Goal: Task Accomplishment & Management: Use online tool/utility

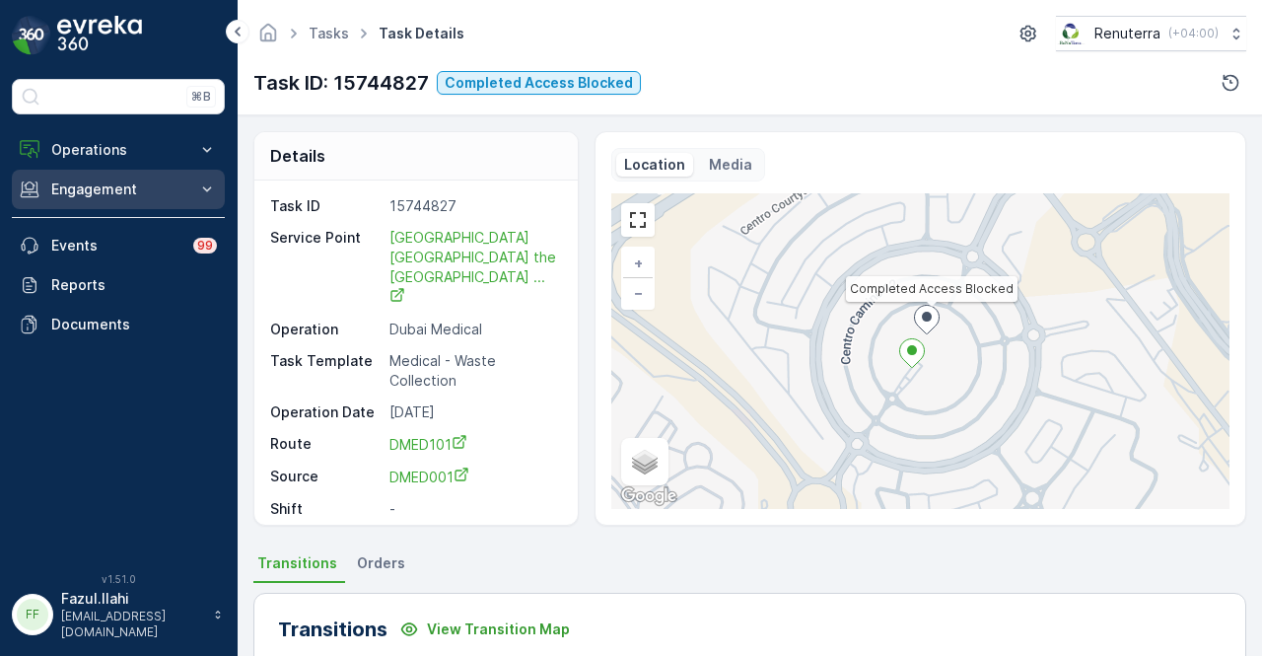
click at [176, 197] on p "Engagement" at bounding box center [118, 189] width 134 height 20
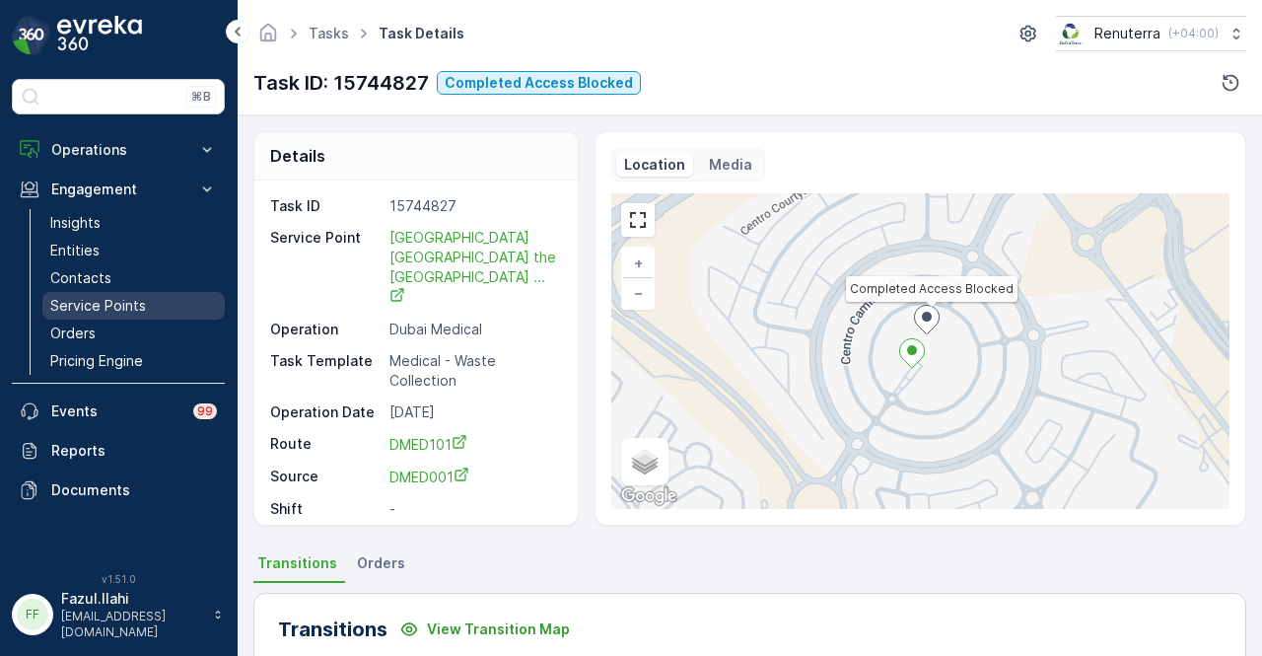
click at [137, 298] on p "Service Points" at bounding box center [98, 306] width 96 height 20
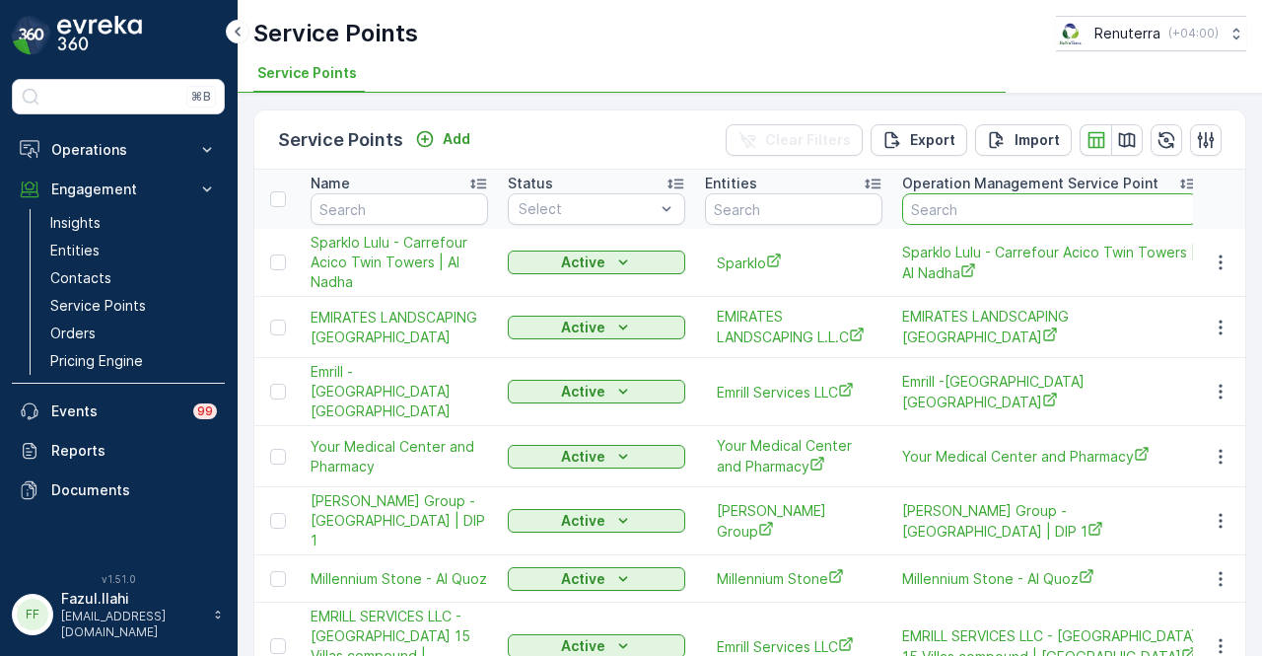
click at [974, 196] on input "text" at bounding box center [1050, 209] width 296 height 32
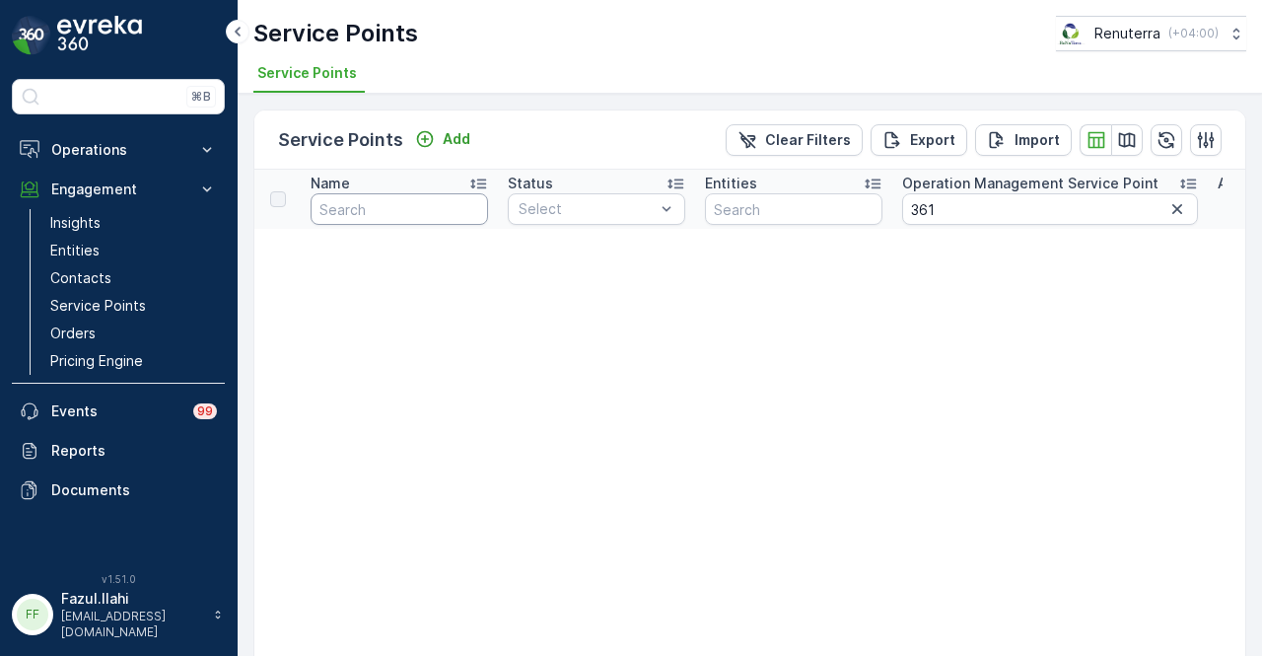
click at [414, 220] on input "text" at bounding box center [400, 209] width 178 height 32
click at [962, 212] on input "361" at bounding box center [1050, 209] width 296 height 32
type input "3"
type input "342"
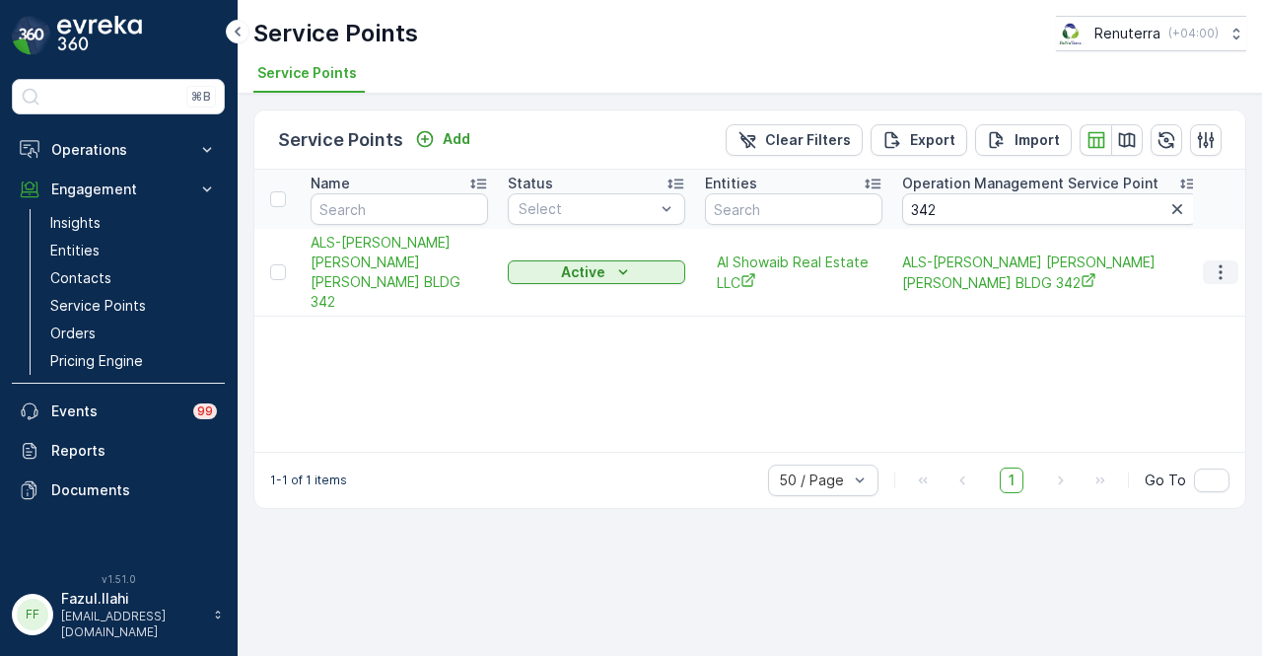
click at [1211, 262] on icon "button" at bounding box center [1221, 272] width 20 height 20
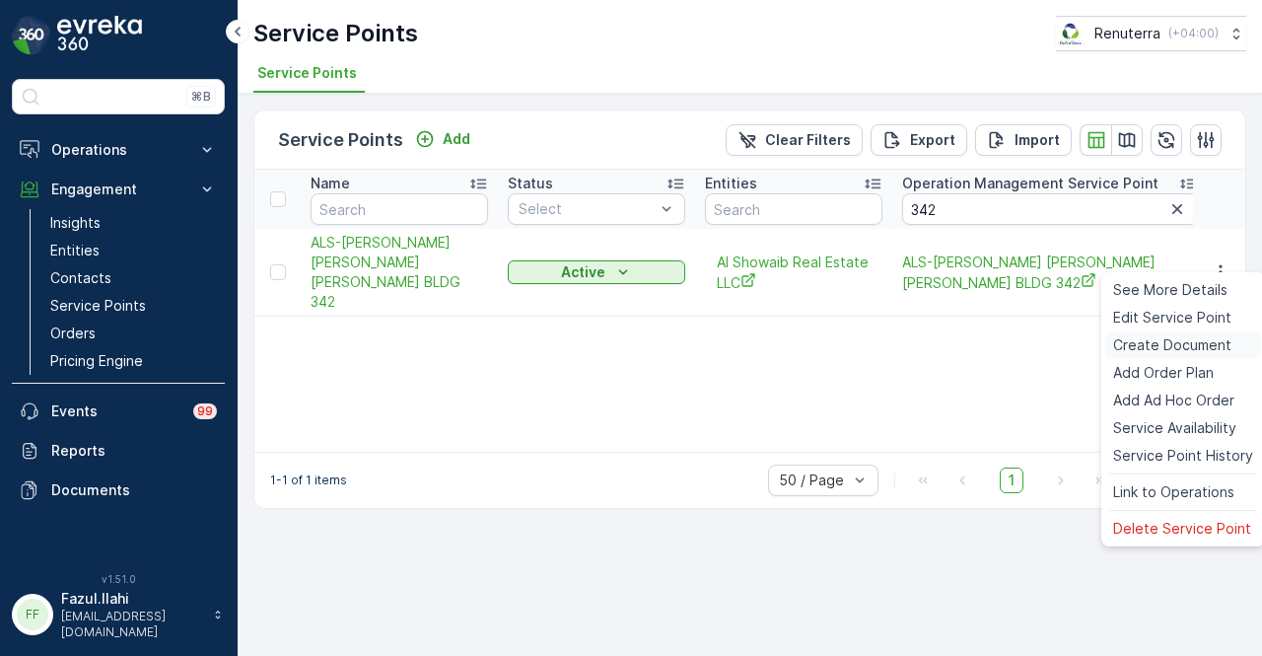
click at [1174, 348] on span "Create Document" at bounding box center [1172, 345] width 118 height 20
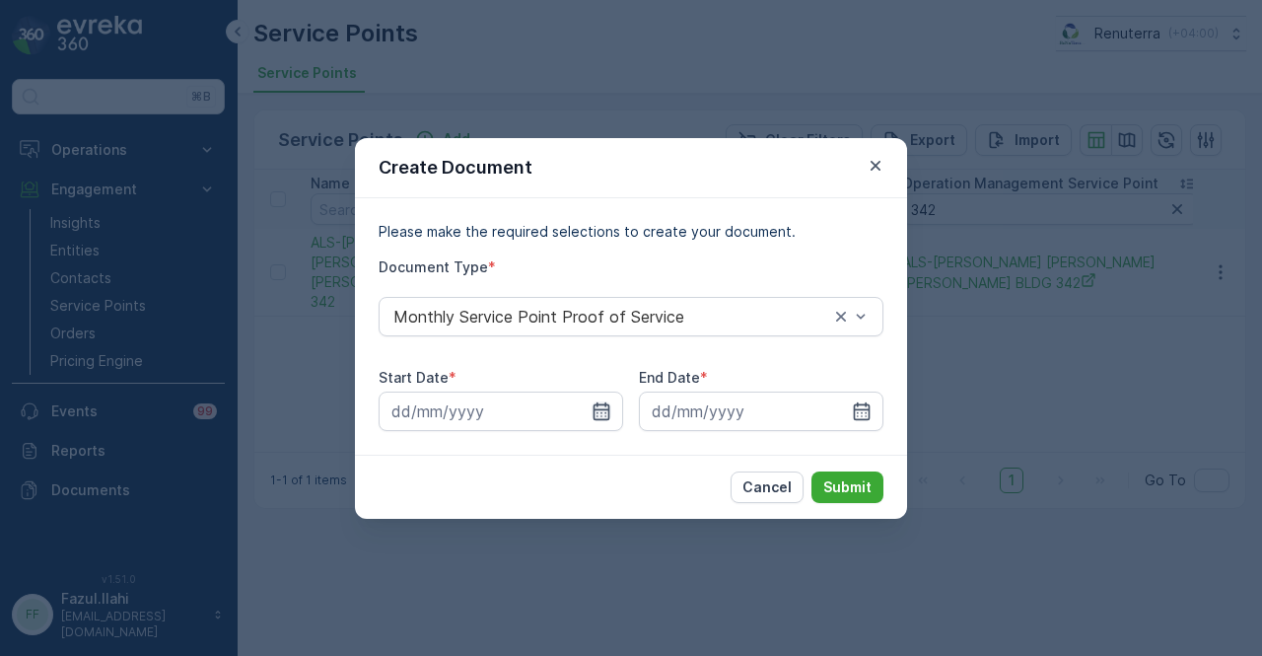
click at [596, 405] on icon "button" at bounding box center [602, 411] width 20 height 20
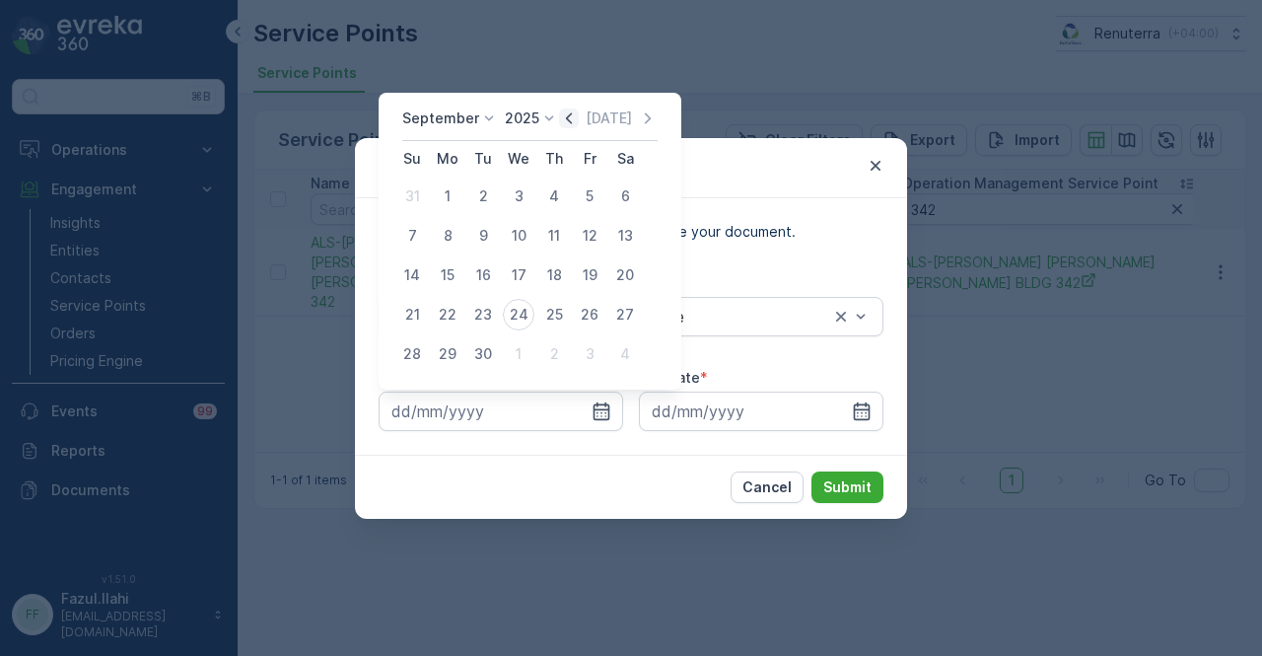
click at [574, 117] on icon "button" at bounding box center [569, 118] width 20 height 20
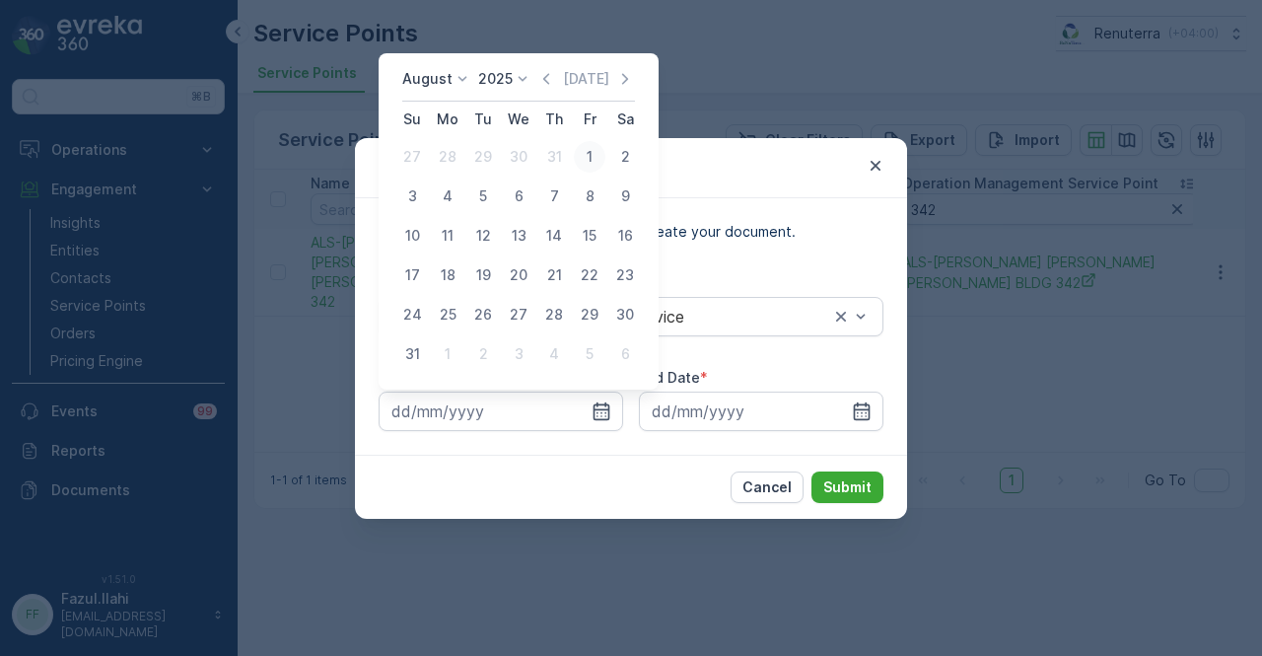
click at [585, 151] on div "1" at bounding box center [590, 157] width 32 height 32
type input "01.08.2025"
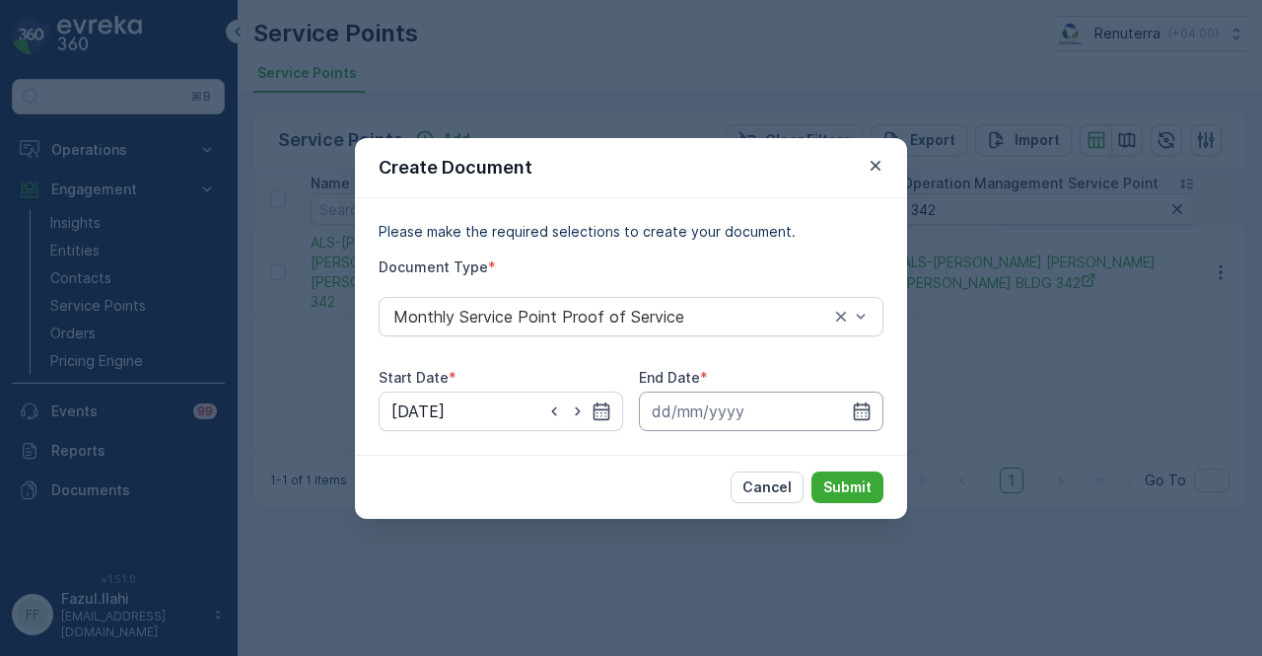
click at [867, 399] on input at bounding box center [761, 411] width 245 height 39
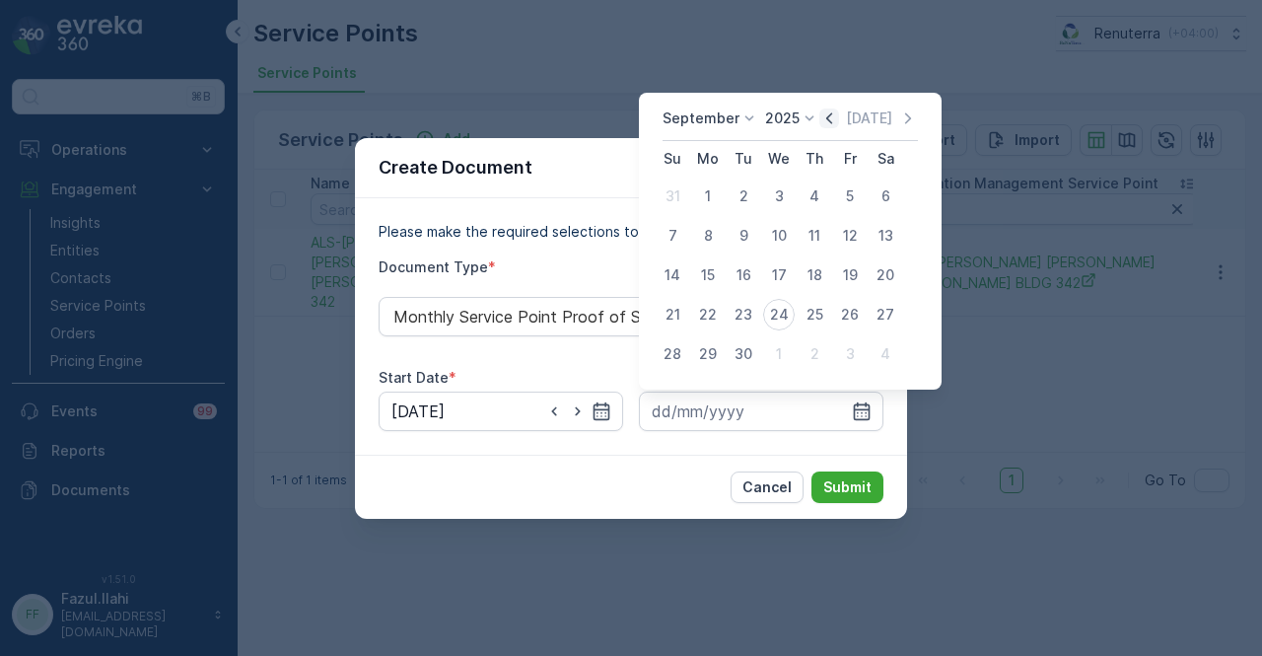
click at [832, 115] on icon "button" at bounding box center [829, 118] width 20 height 20
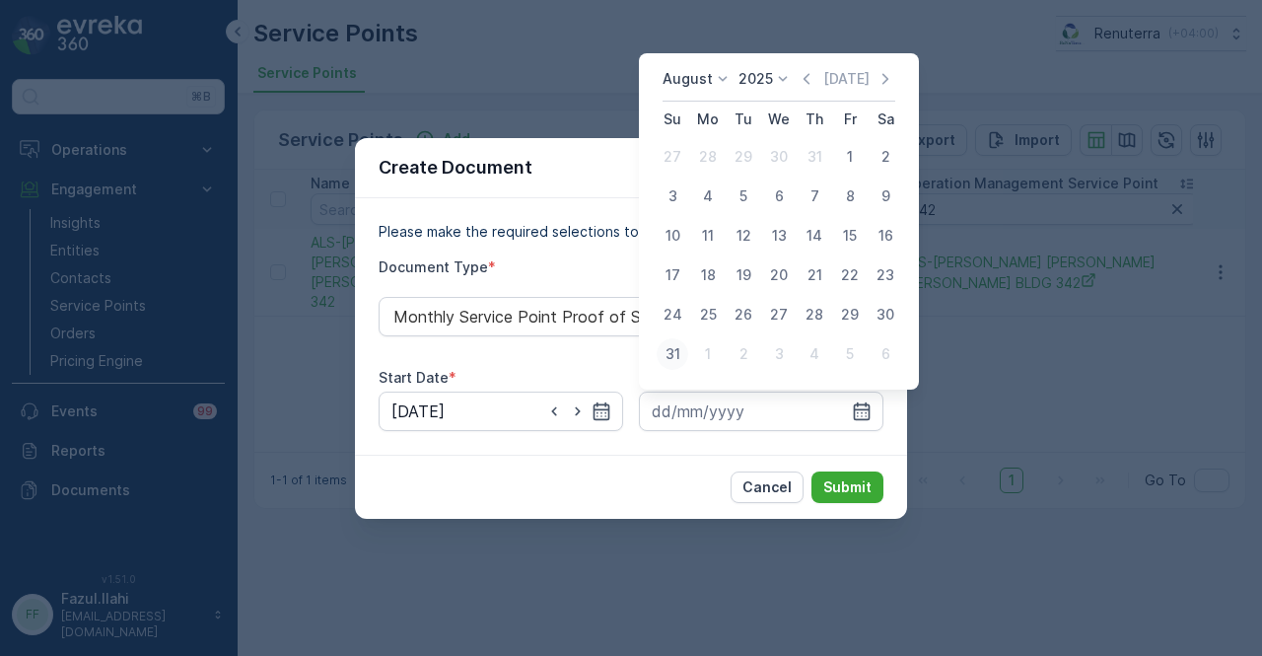
click at [683, 356] on div "31" at bounding box center [673, 354] width 32 height 32
type input "31.08.2025"
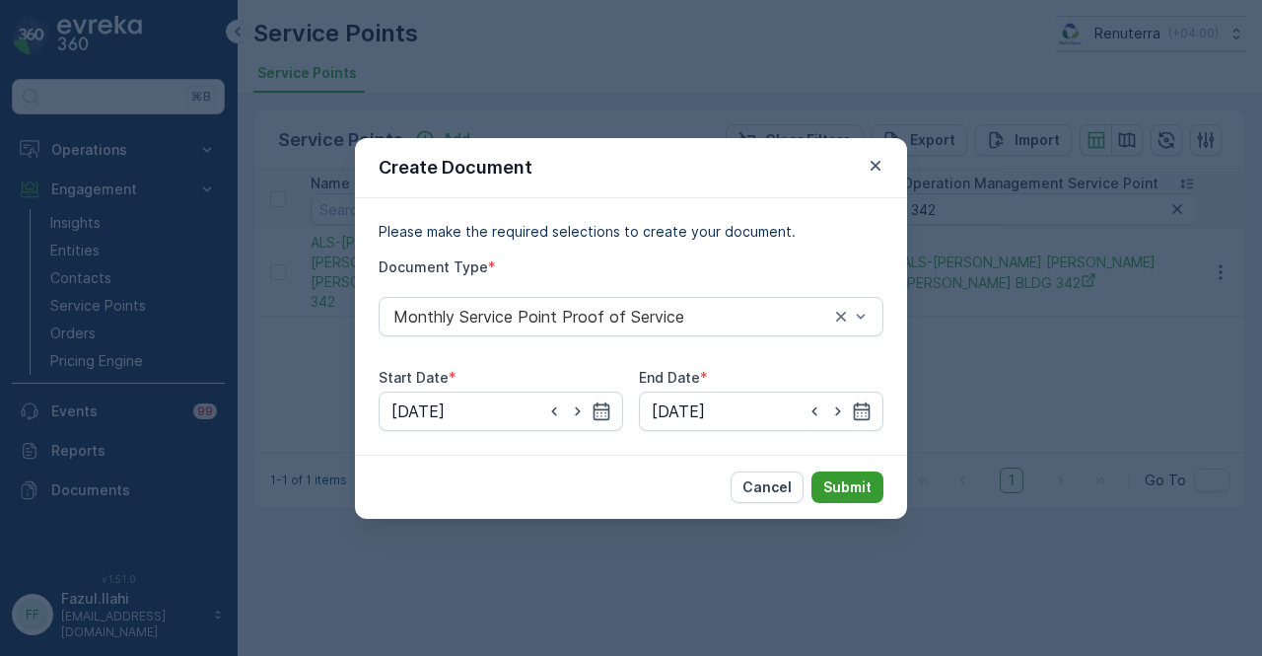
click at [864, 474] on button "Submit" at bounding box center [848, 487] width 72 height 32
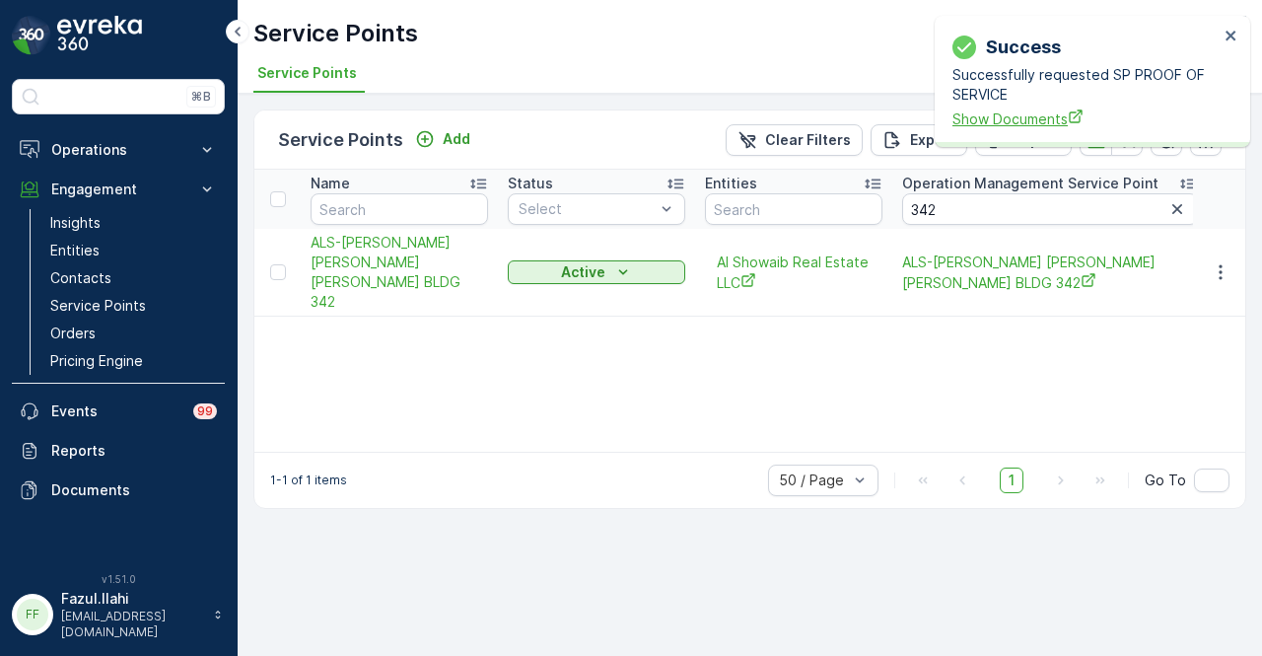
click at [996, 110] on span "Show Documents" at bounding box center [1086, 118] width 266 height 21
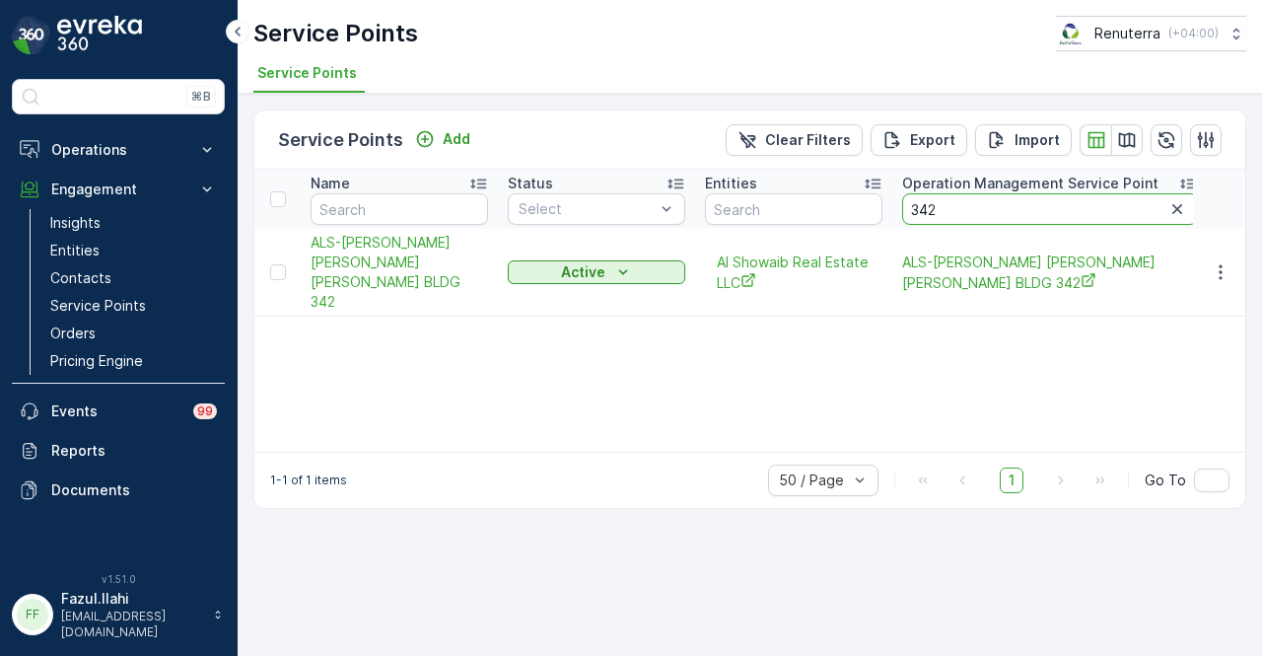
click at [1037, 210] on input "342" at bounding box center [1050, 209] width 296 height 32
type input "3"
type input "275"
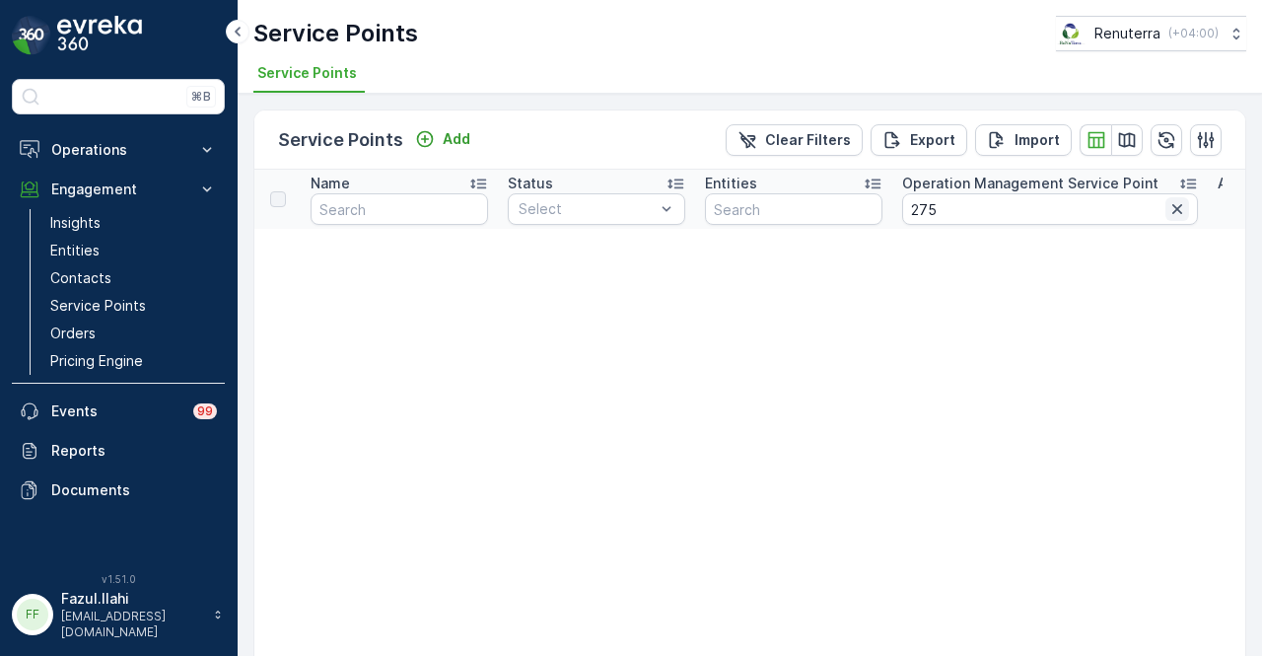
click at [1174, 212] on icon "button" at bounding box center [1178, 209] width 20 height 20
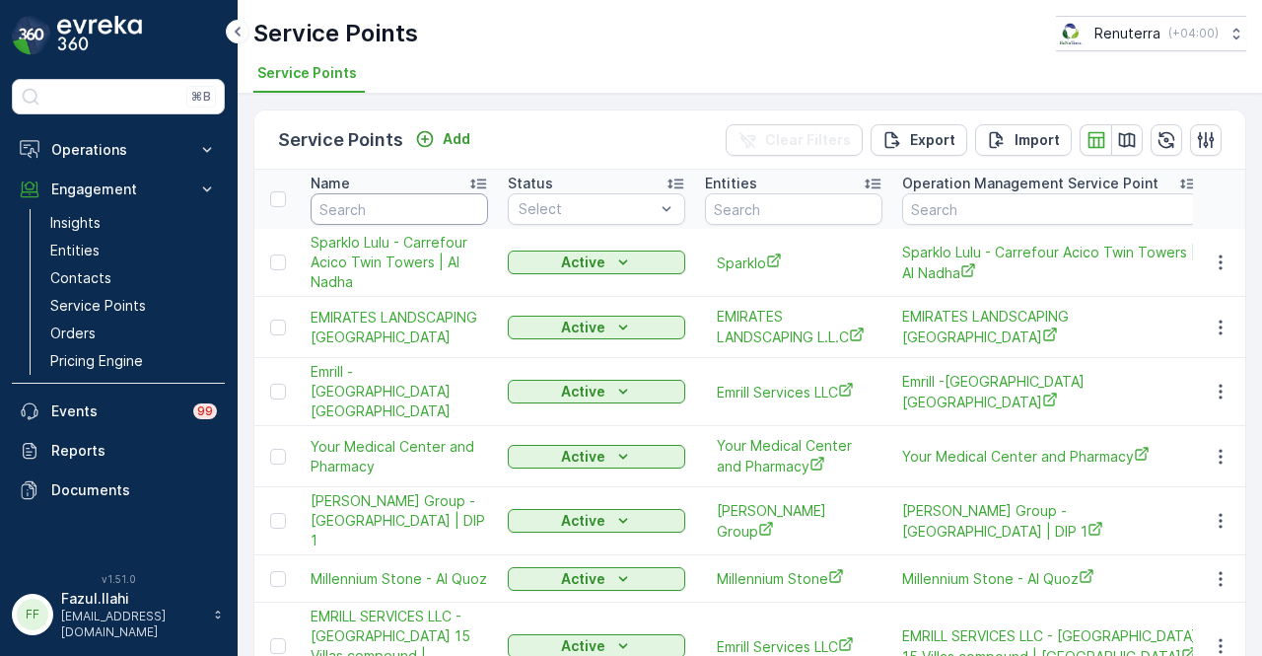
click at [355, 204] on input "text" at bounding box center [400, 209] width 178 height 32
paste input "HEIRS OF HAJI MOHAMMAD ZAINAL FARAIDOONI"
type input "HEIRS OF HAJI MOHAMMAD ZAINAL FARAIDOONI"
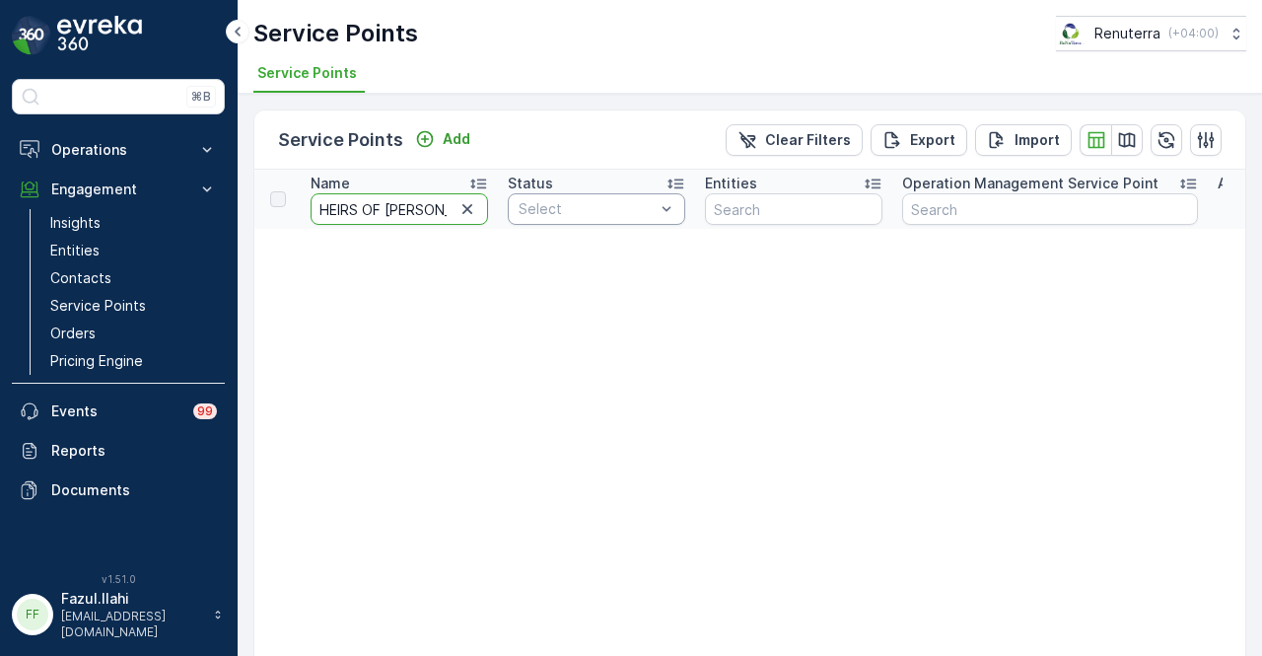
scroll to position [0, 202]
drag, startPoint x: 385, startPoint y: 206, endPoint x: 540, endPoint y: 209, distance: 155.8
type input "HEIRS OF"
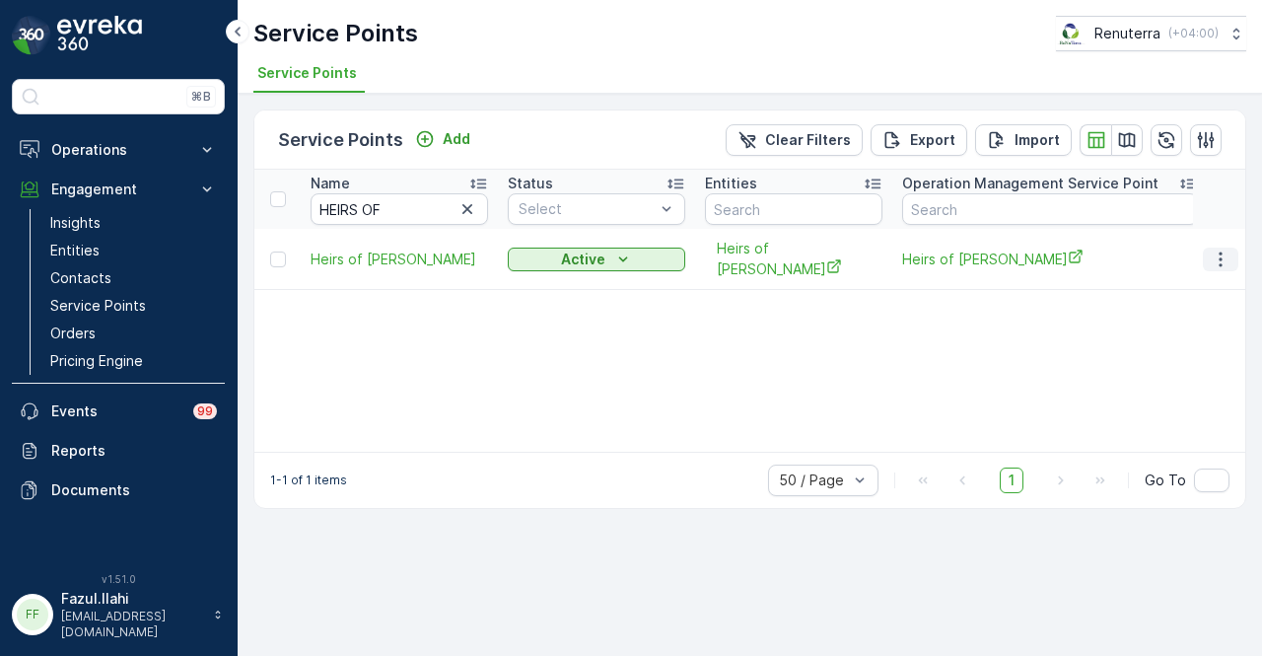
click at [1213, 269] on icon "button" at bounding box center [1221, 259] width 20 height 20
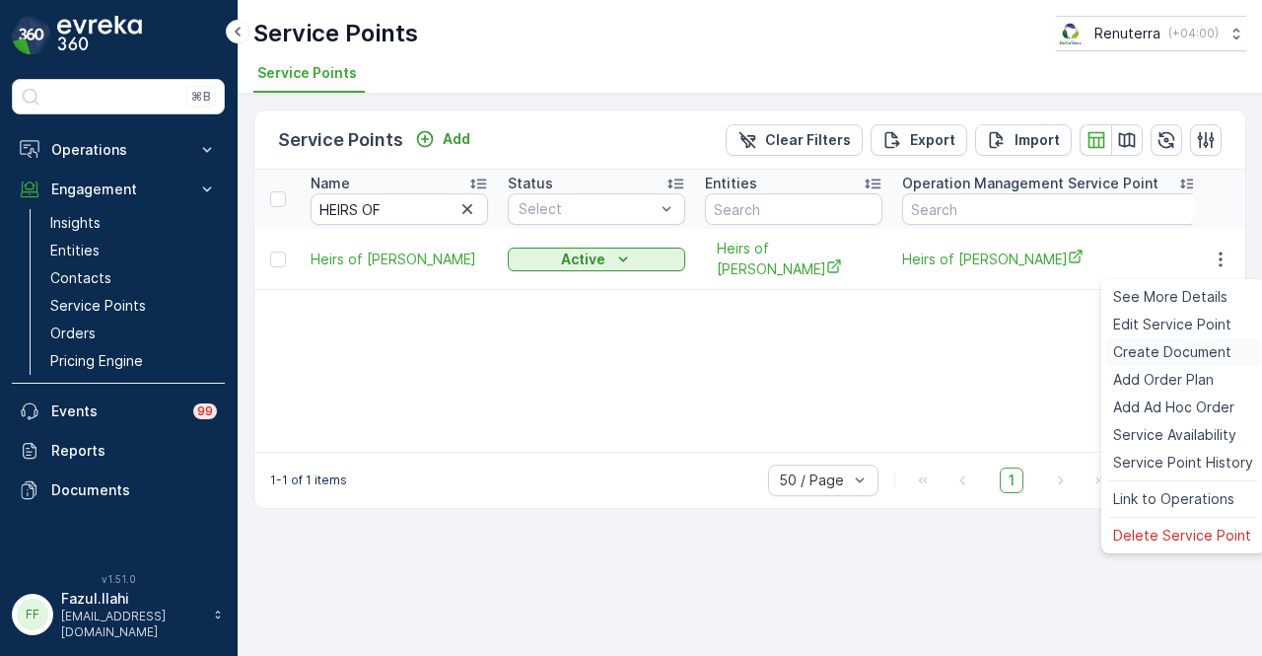
click at [1202, 360] on span "Create Document" at bounding box center [1172, 352] width 118 height 20
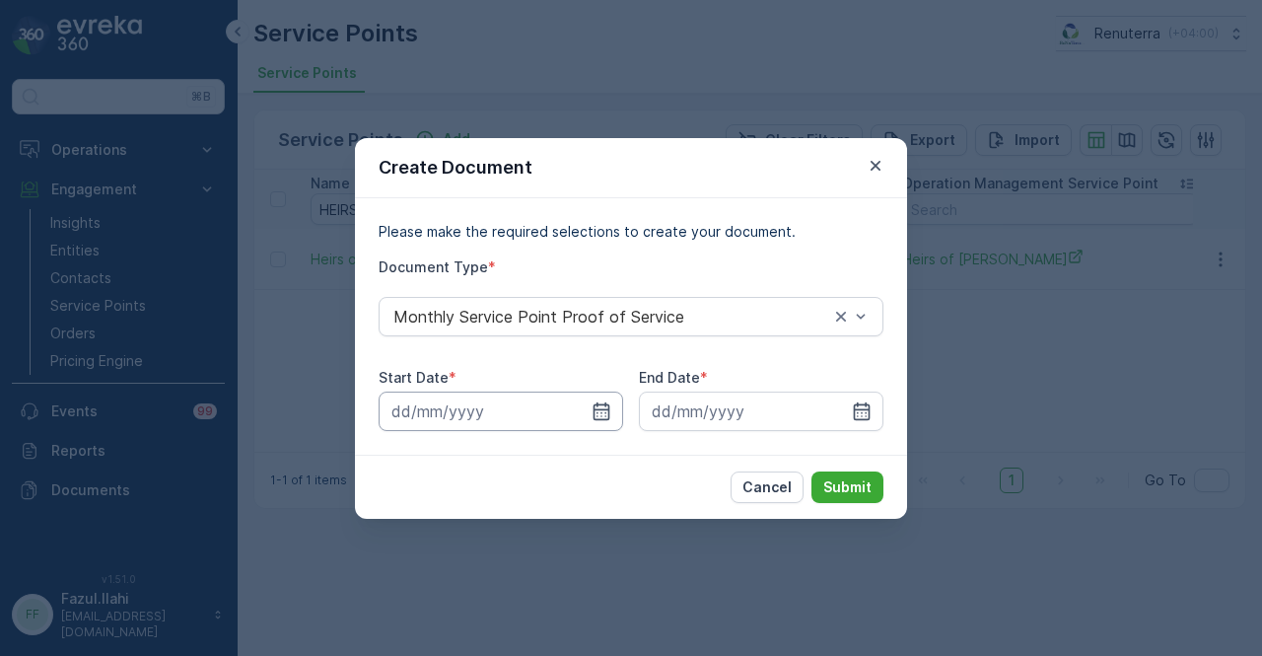
click at [600, 425] on input at bounding box center [501, 411] width 245 height 39
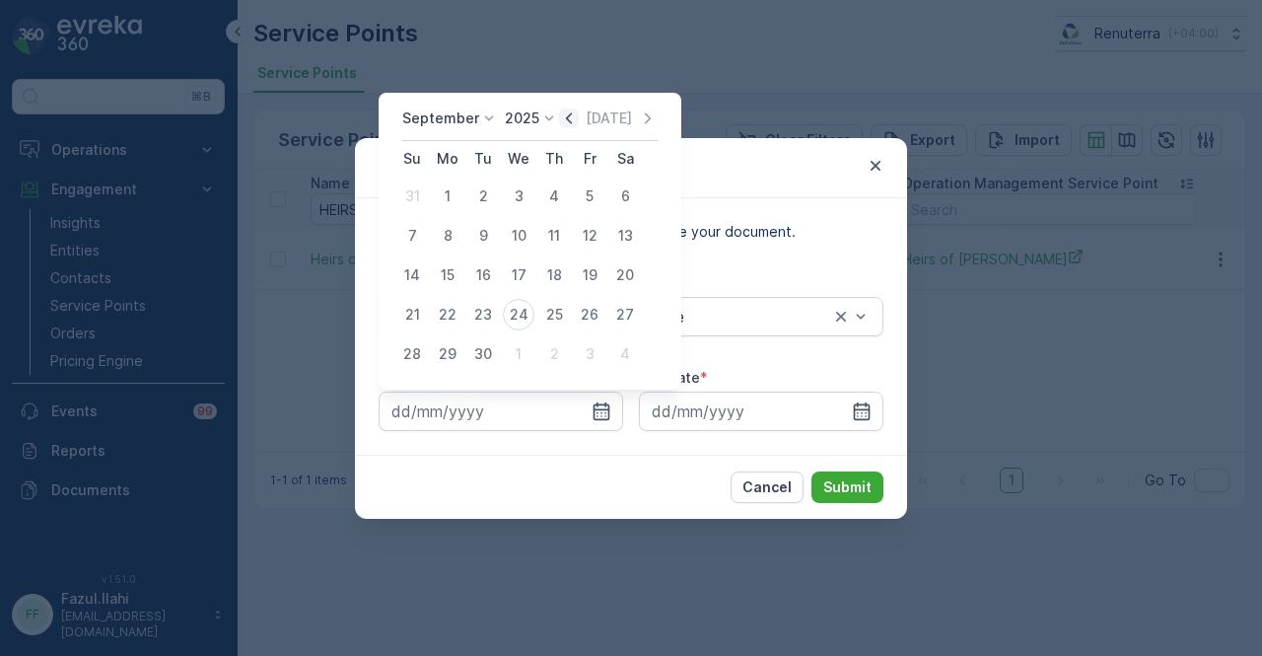
click at [561, 117] on icon "button" at bounding box center [569, 118] width 20 height 20
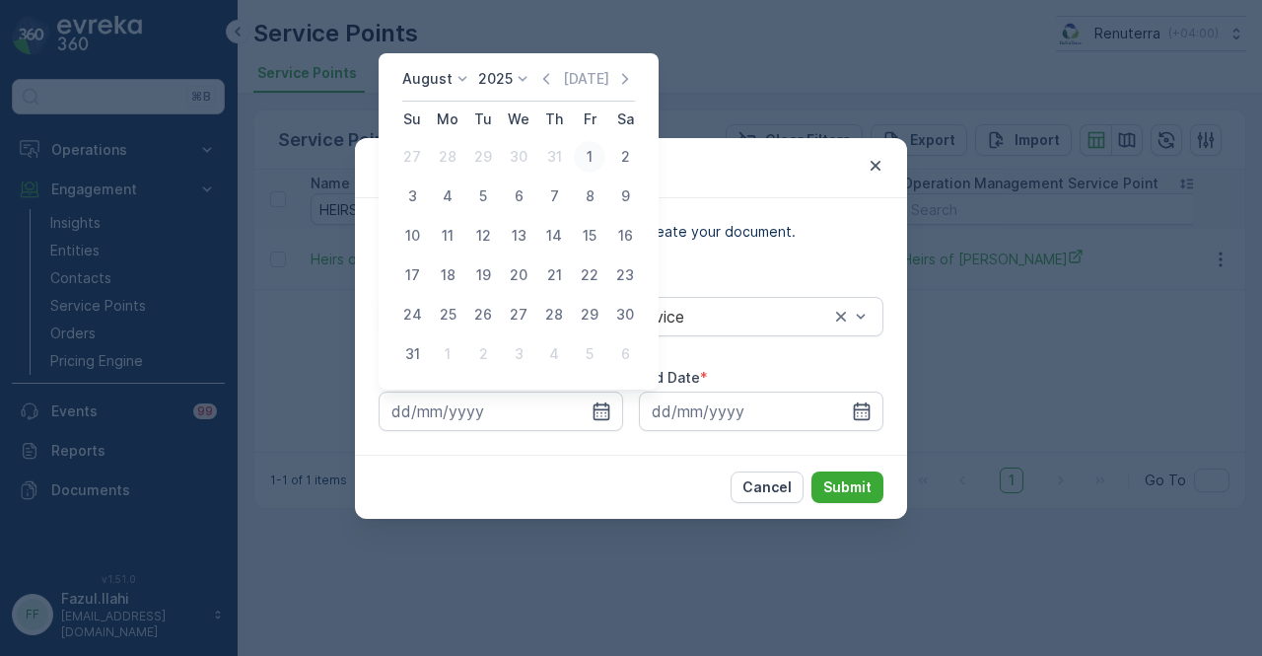
click at [594, 171] on div "1" at bounding box center [590, 157] width 32 height 32
type input "01.08.2025"
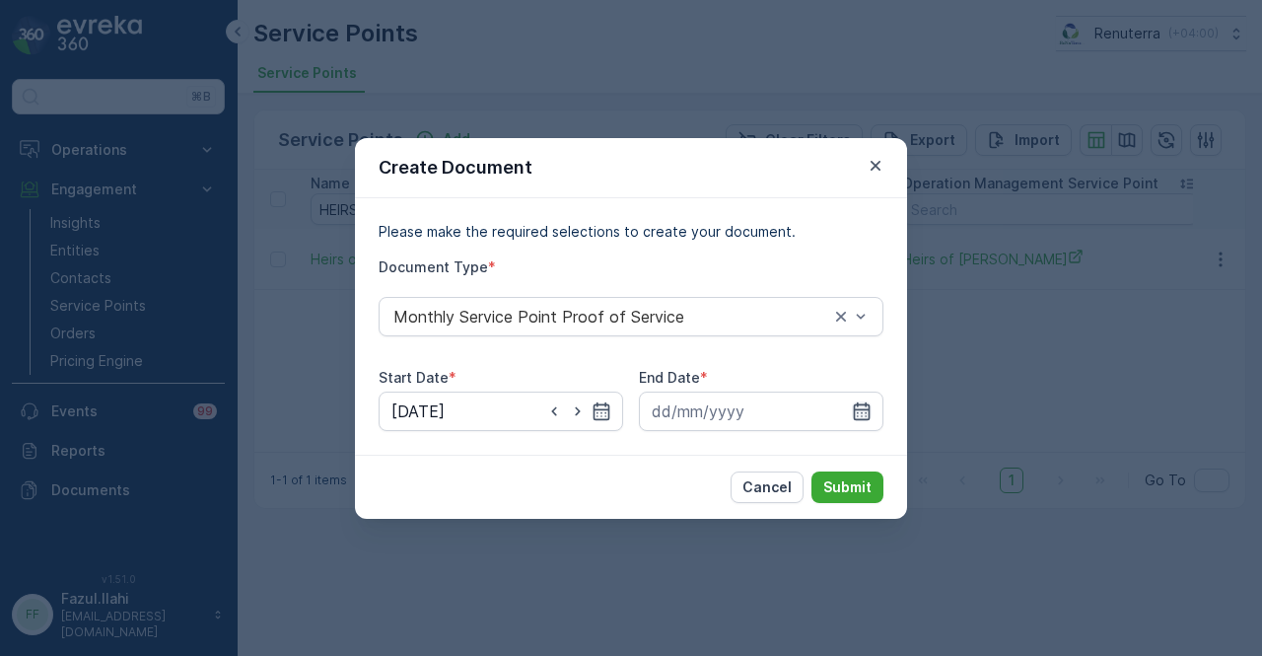
click at [862, 409] on icon "button" at bounding box center [862, 410] width 17 height 18
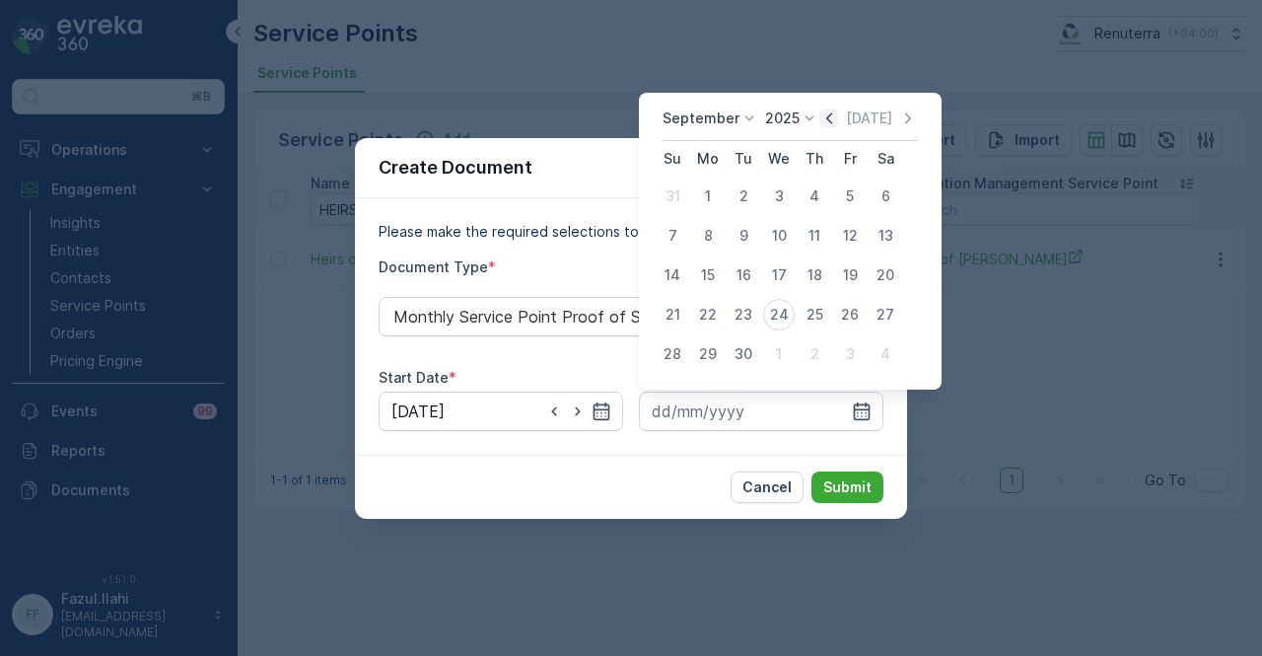
click at [830, 125] on icon "button" at bounding box center [829, 118] width 20 height 20
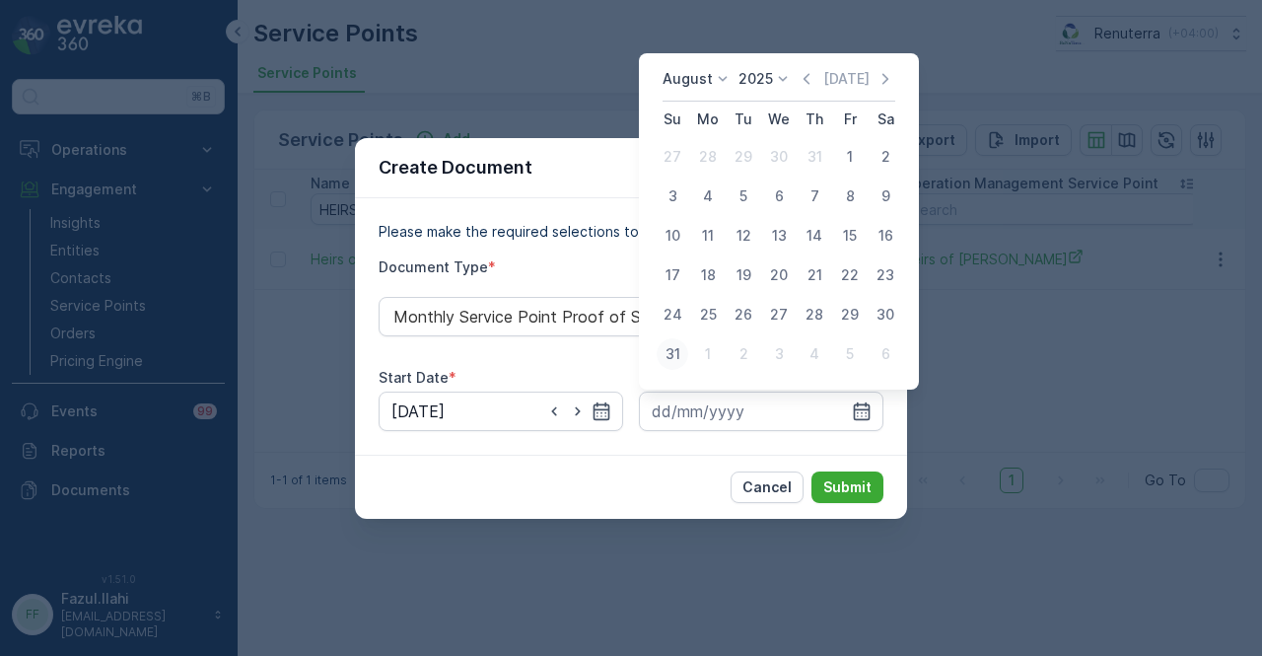
click at [686, 360] on div "31" at bounding box center [673, 354] width 32 height 32
type input "31.08.2025"
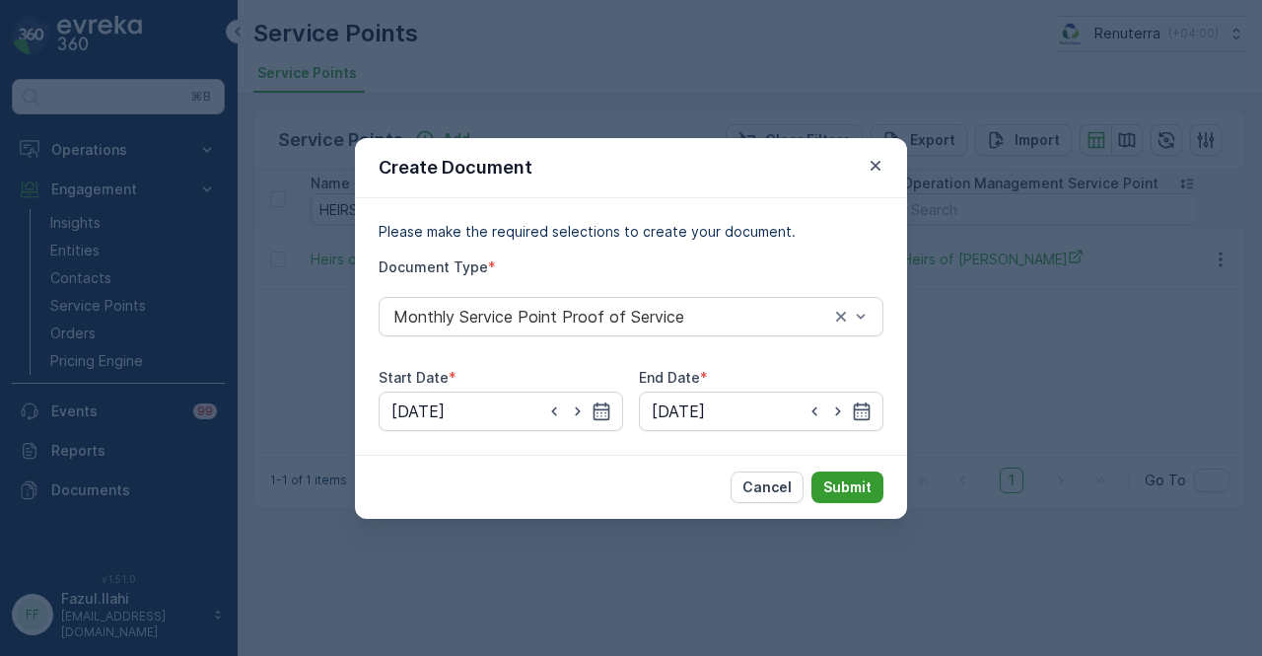
click at [839, 474] on button "Submit" at bounding box center [848, 487] width 72 height 32
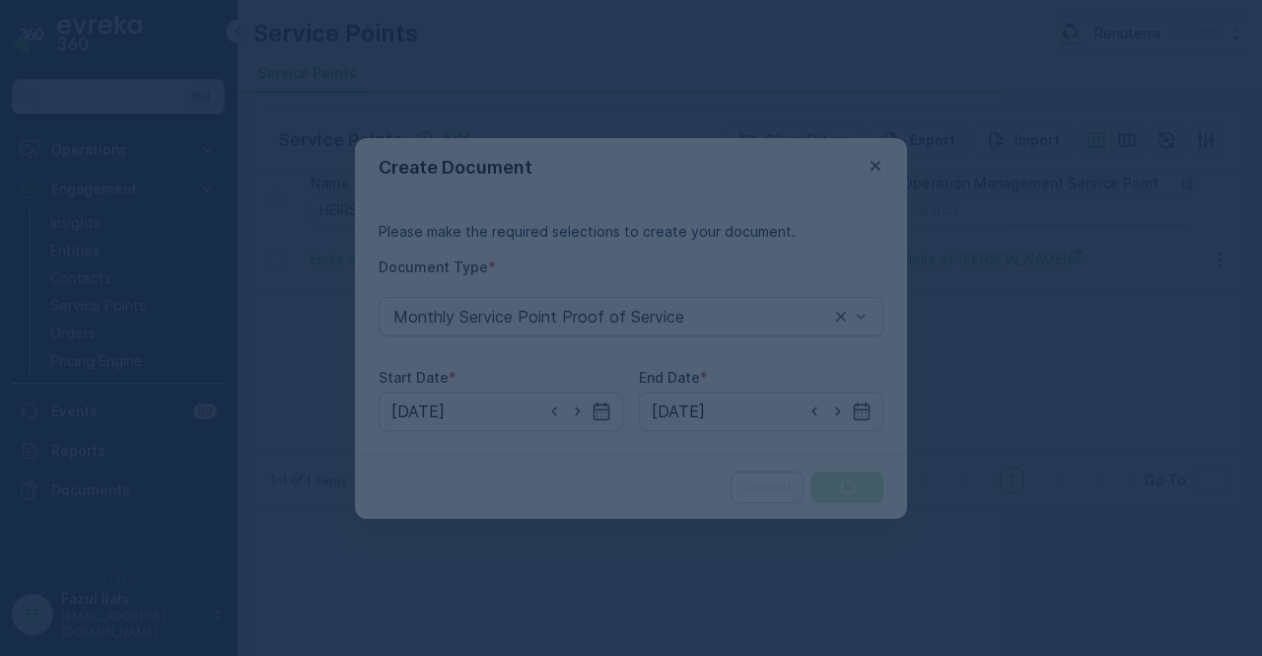
click at [317, 630] on div at bounding box center [631, 328] width 1262 height 656
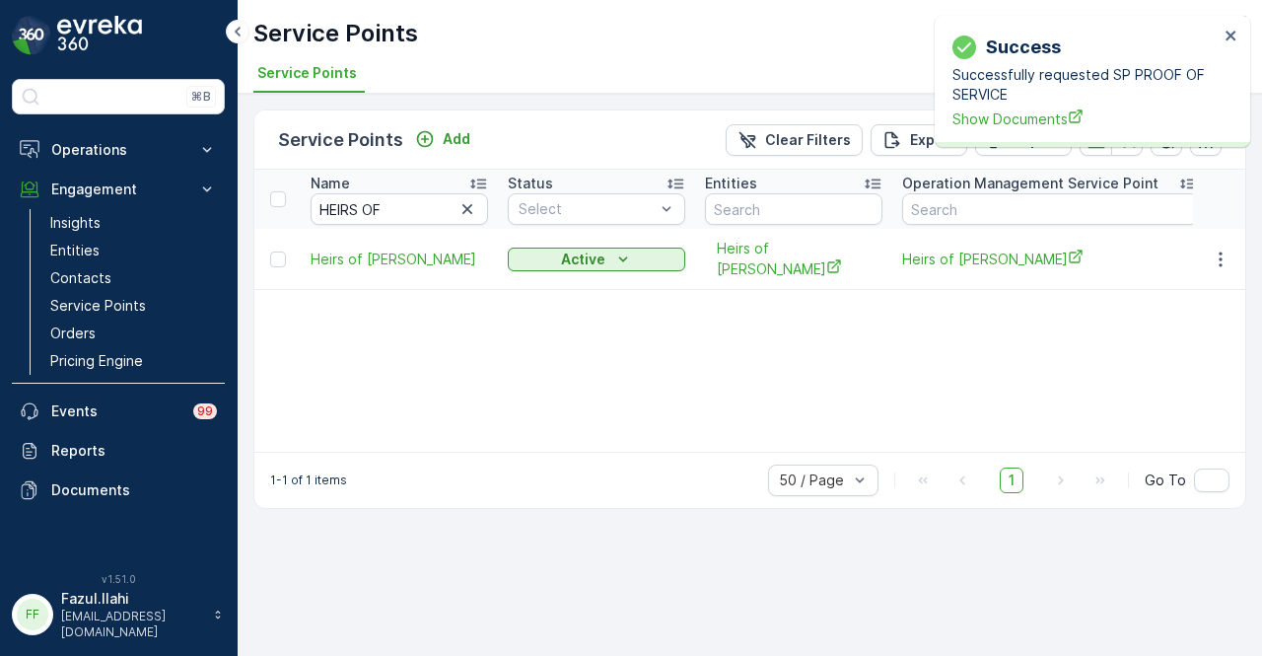
click at [976, 136] on div "Success Successfully requested SP PROOF OF SERVICE Show Documents" at bounding box center [1093, 81] width 316 height 131
click at [993, 123] on span "Show Documents" at bounding box center [1086, 118] width 266 height 21
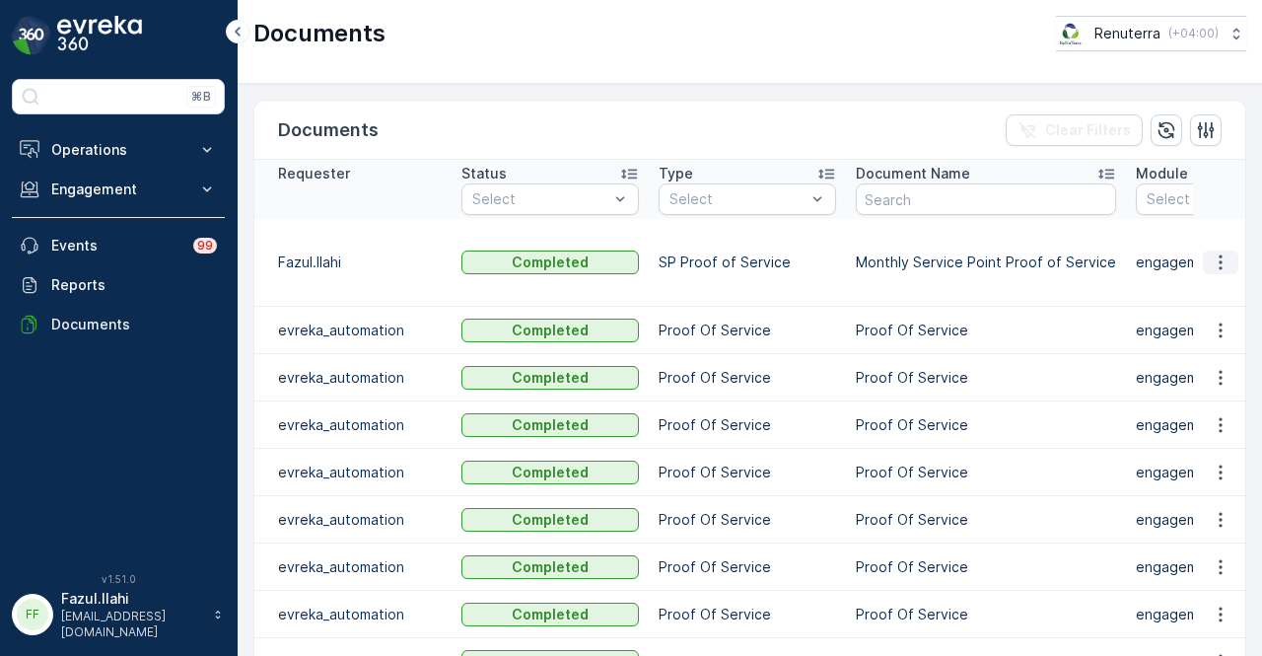
click at [1227, 255] on button "button" at bounding box center [1221, 262] width 36 height 24
click at [1215, 284] on span "See Details" at bounding box center [1215, 280] width 76 height 20
click at [957, 204] on input "text" at bounding box center [986, 199] width 260 height 32
type input "275"
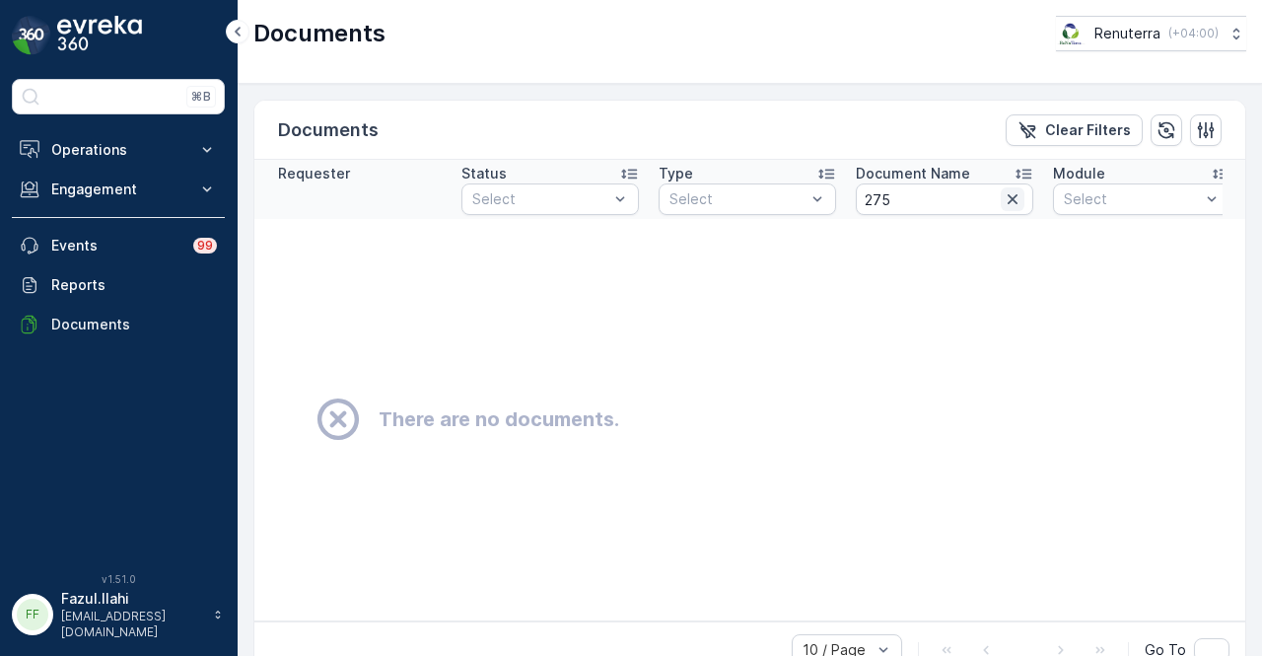
click at [1020, 207] on icon "button" at bounding box center [1013, 199] width 20 height 20
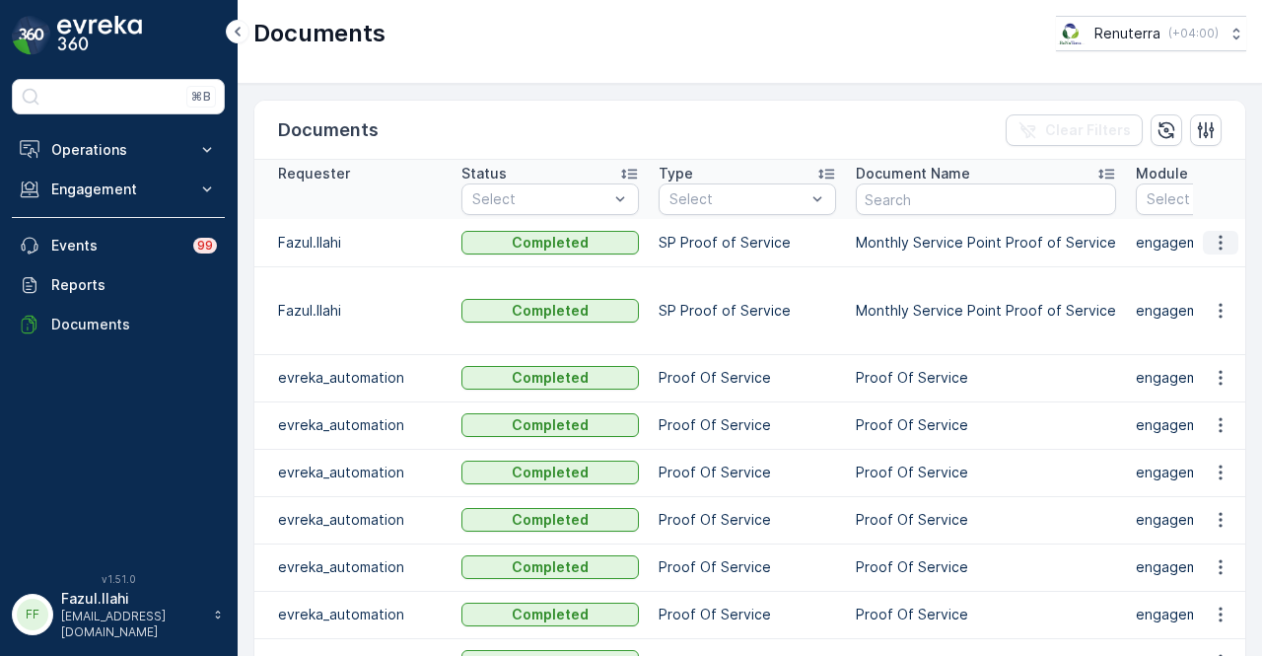
click at [1211, 238] on icon "button" at bounding box center [1221, 243] width 20 height 20
click at [1207, 267] on span "See Details" at bounding box center [1215, 270] width 76 height 20
